Goal: Task Accomplishment & Management: Complete application form

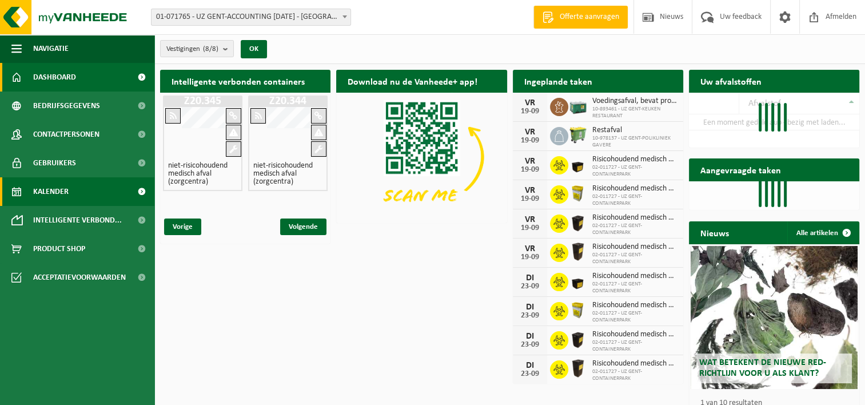
click at [78, 196] on link "Kalender" at bounding box center [77, 191] width 154 height 29
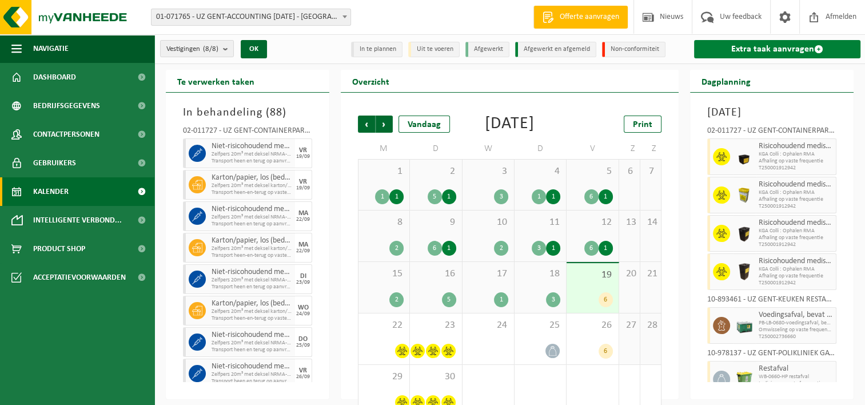
click at [766, 47] on link "Extra taak aanvragen" at bounding box center [777, 49] width 166 height 18
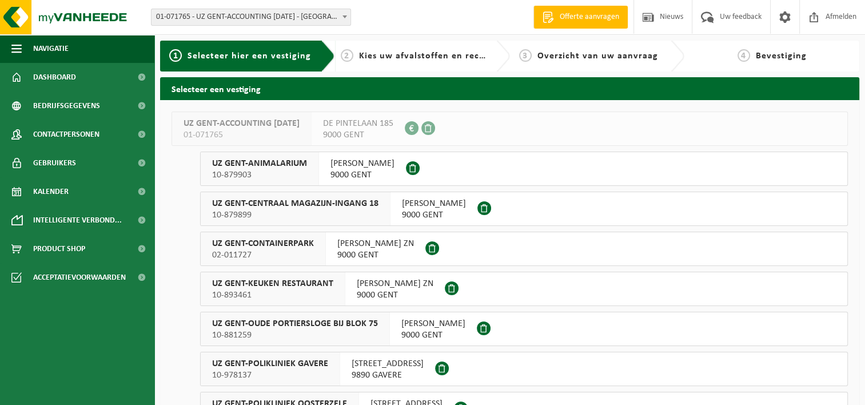
click at [296, 250] on span "02-011727" at bounding box center [263, 254] width 102 height 11
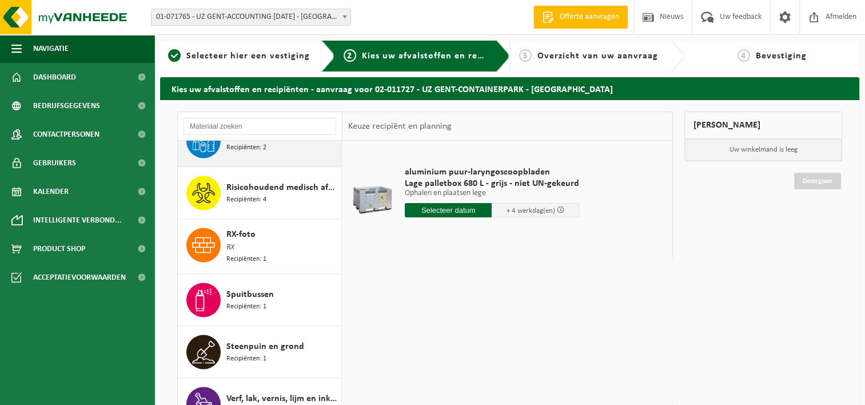
scroll to position [1875, 0]
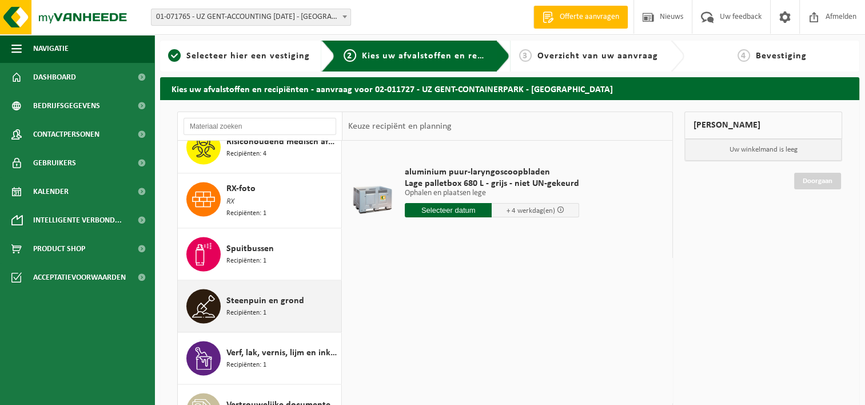
click at [253, 308] on span "Recipiënten: 1" at bounding box center [246, 313] width 40 height 11
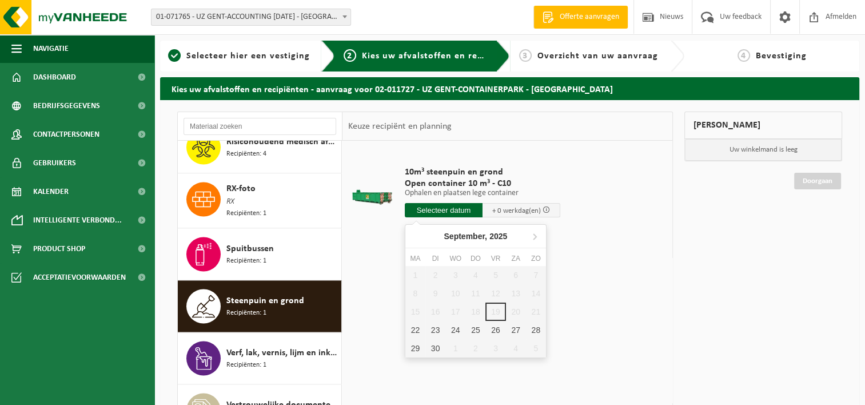
click at [440, 210] on input "text" at bounding box center [444, 210] width 78 height 14
click at [414, 330] on div "22" at bounding box center [415, 330] width 20 height 18
type input "Van 2025-09-22"
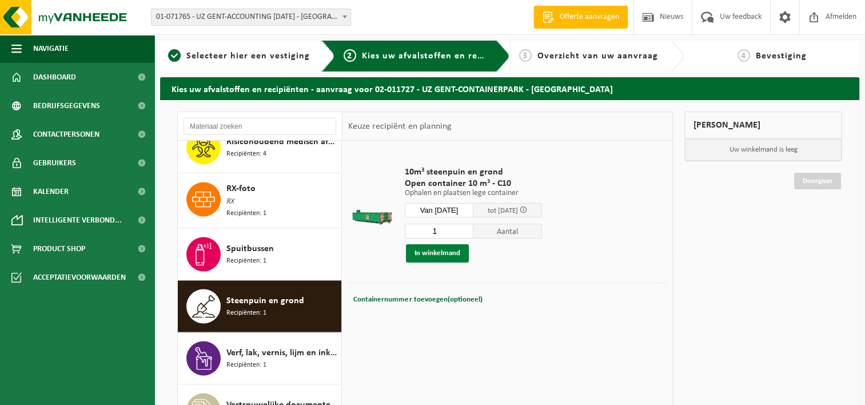
click at [446, 249] on button "In winkelmand" at bounding box center [437, 253] width 63 height 18
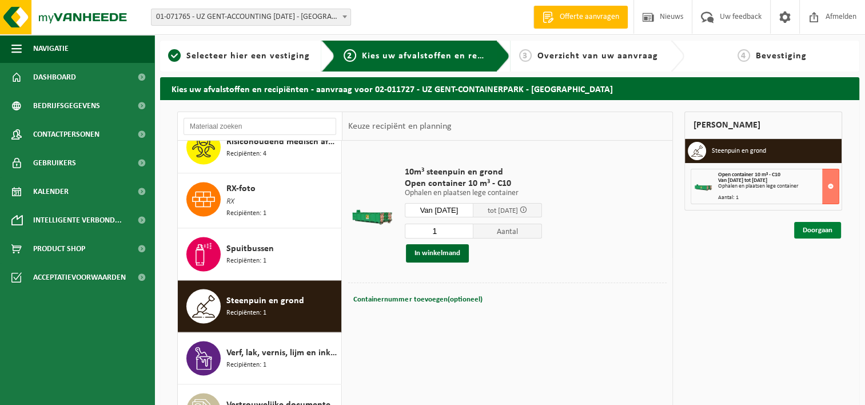
click at [808, 233] on link "Doorgaan" at bounding box center [817, 230] width 47 height 17
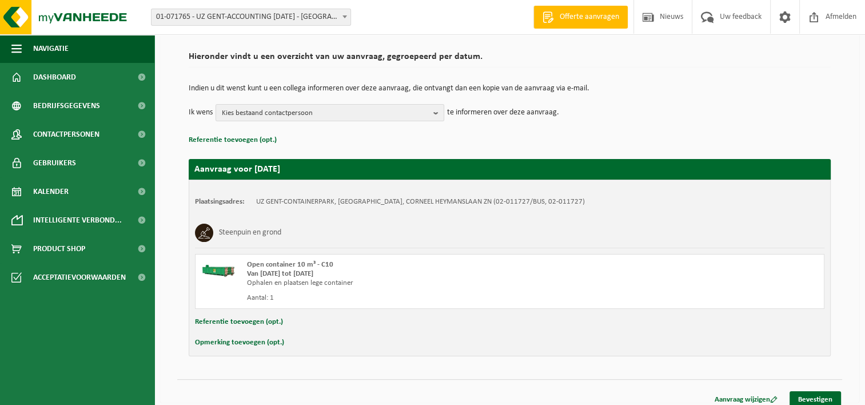
scroll to position [85, 0]
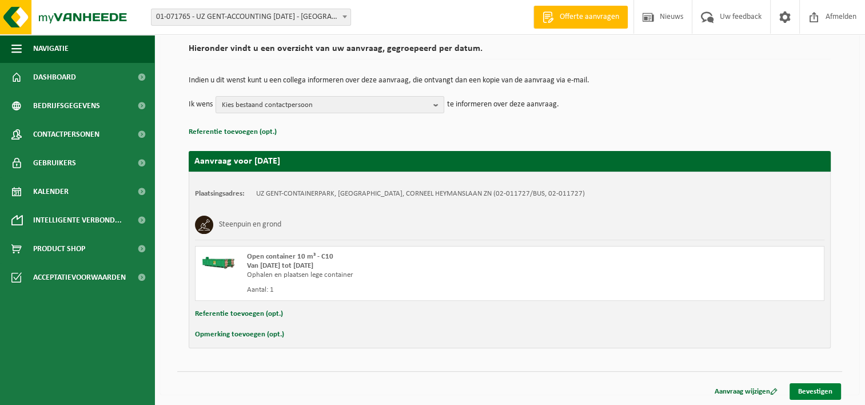
click at [821, 387] on link "Bevestigen" at bounding box center [815, 391] width 51 height 17
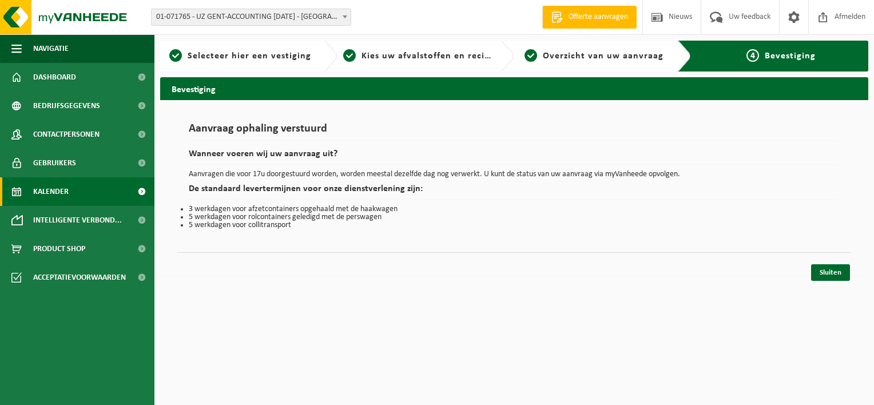
click at [68, 188] on span "Kalender" at bounding box center [50, 191] width 35 height 29
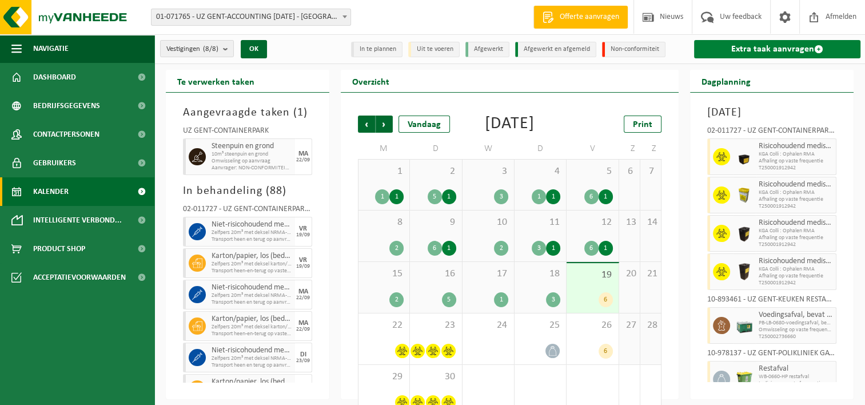
click at [762, 48] on link "Extra taak aanvragen" at bounding box center [777, 49] width 166 height 18
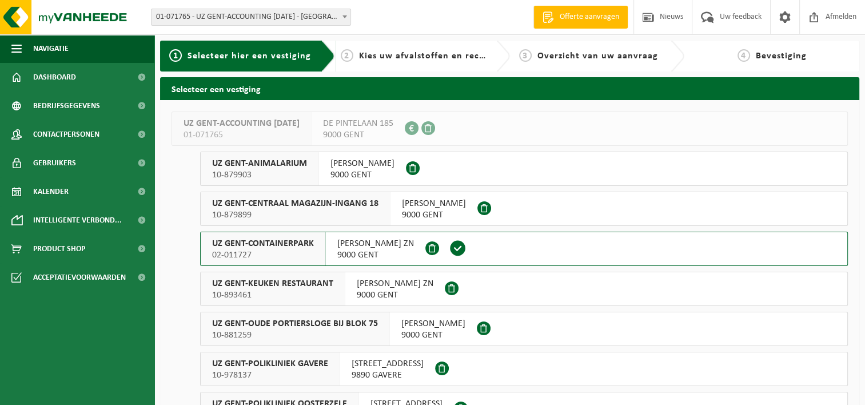
click at [304, 256] on span "02-011727" at bounding box center [263, 254] width 102 height 11
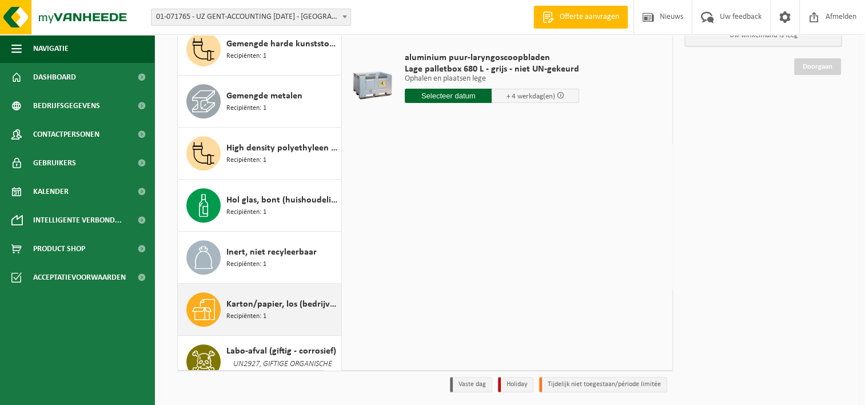
scroll to position [618, 0]
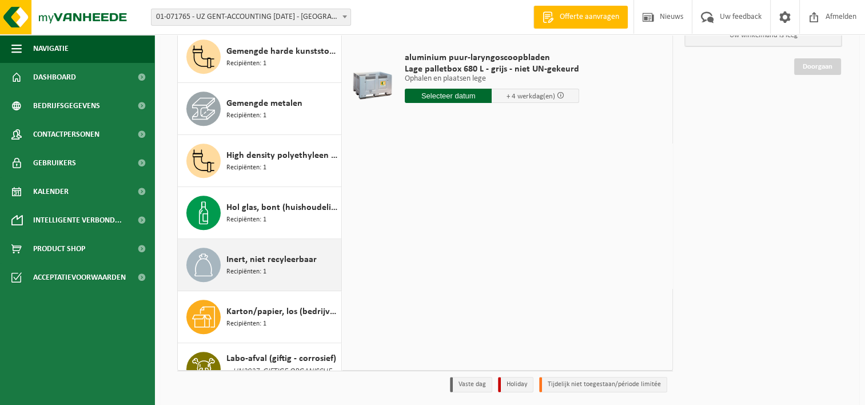
click at [266, 262] on div "Inert, niet recyleerbaar Recipiënten: 1" at bounding box center [282, 265] width 112 height 34
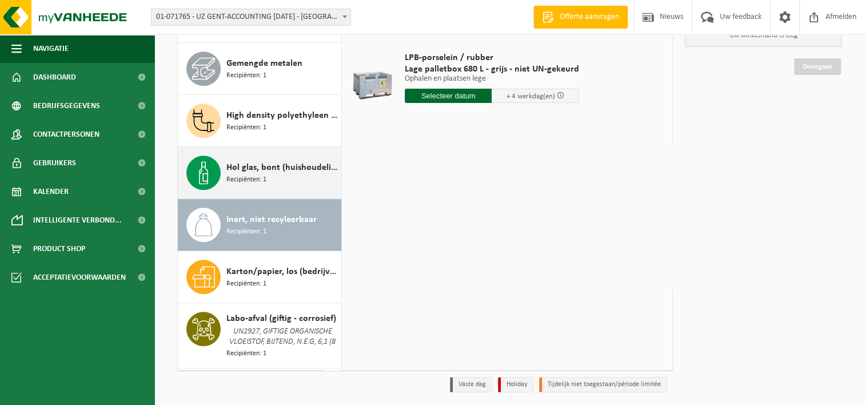
scroll to position [653, 0]
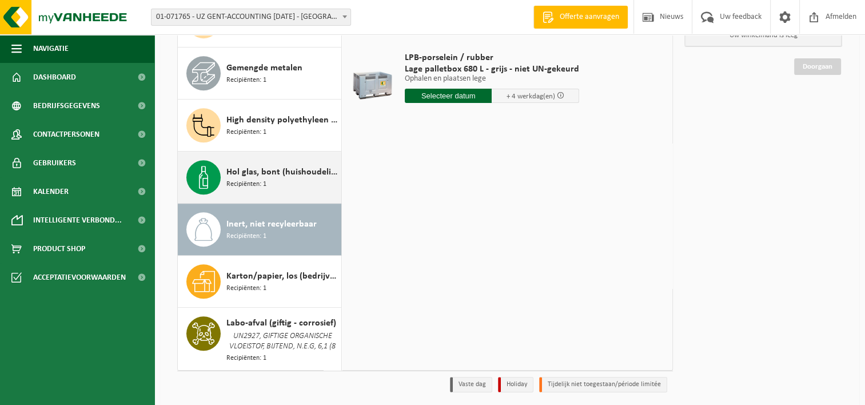
click at [254, 167] on span "Hol glas, bont (huishoudelijk)" at bounding box center [282, 172] width 112 height 14
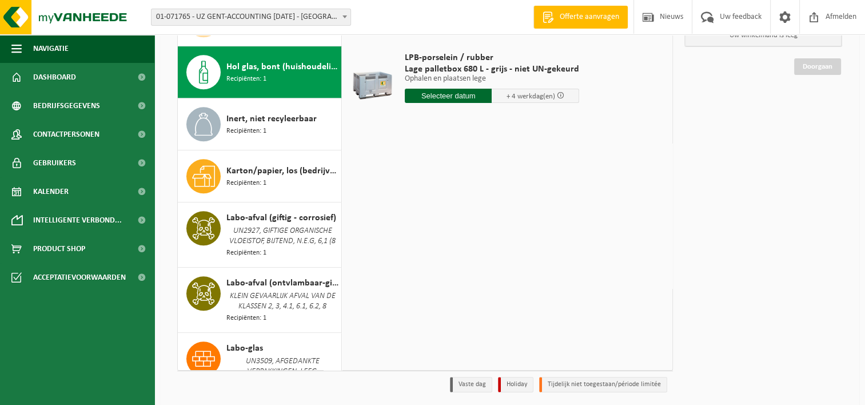
scroll to position [772, 0]
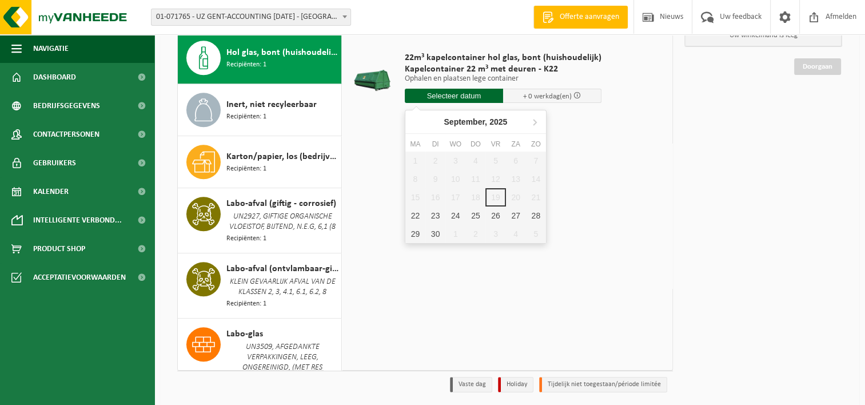
click at [439, 96] on input "text" at bounding box center [454, 96] width 98 height 14
click at [409, 213] on div "22" at bounding box center [415, 215] width 20 height 18
type input "Van 2025-09-22"
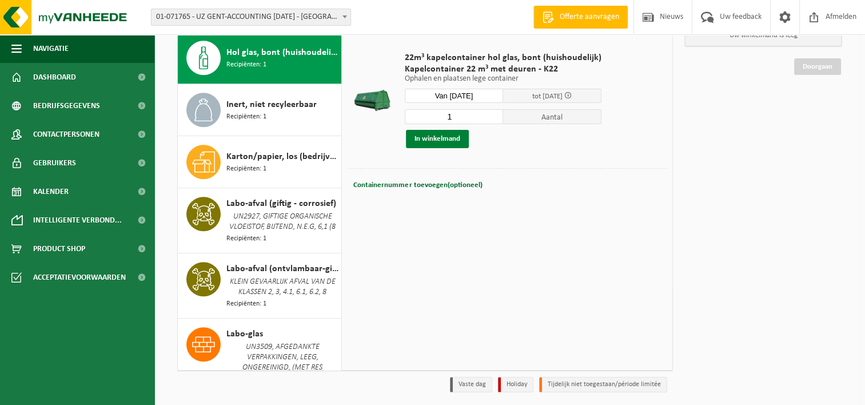
click at [437, 137] on button "In winkelmand" at bounding box center [437, 139] width 63 height 18
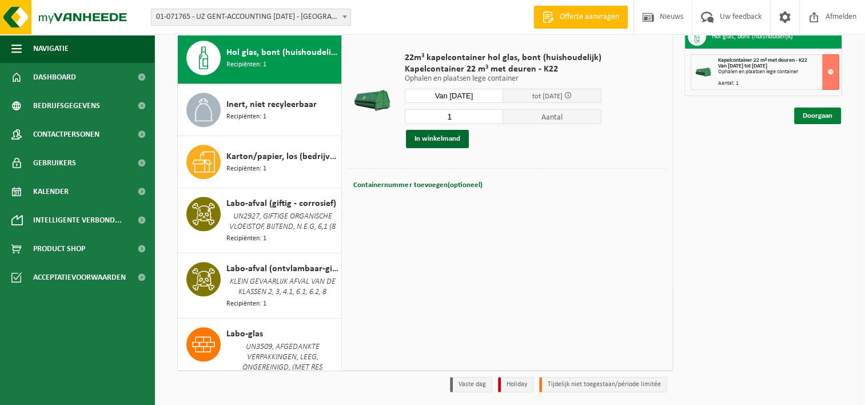
click at [807, 112] on link "Doorgaan" at bounding box center [817, 115] width 47 height 17
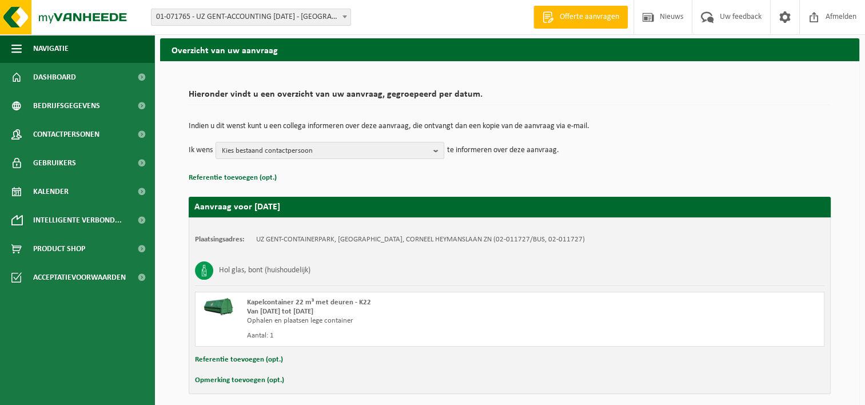
scroll to position [85, 0]
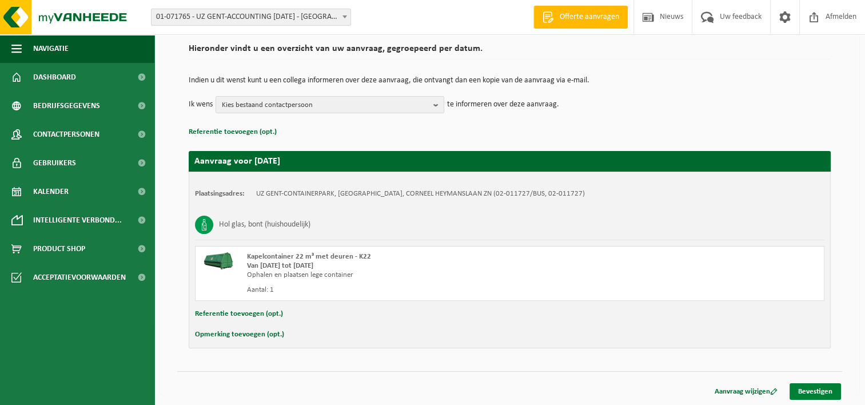
click at [819, 393] on link "Bevestigen" at bounding box center [815, 391] width 51 height 17
